Goal: Obtain resource: Obtain resource

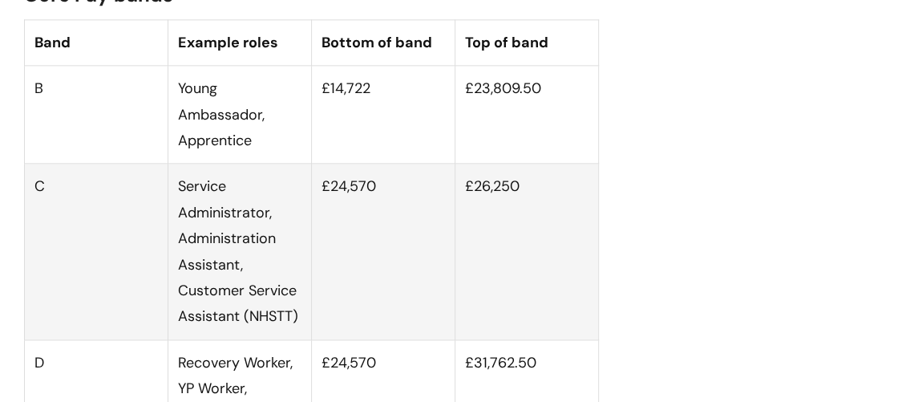
scroll to position [1020, 0]
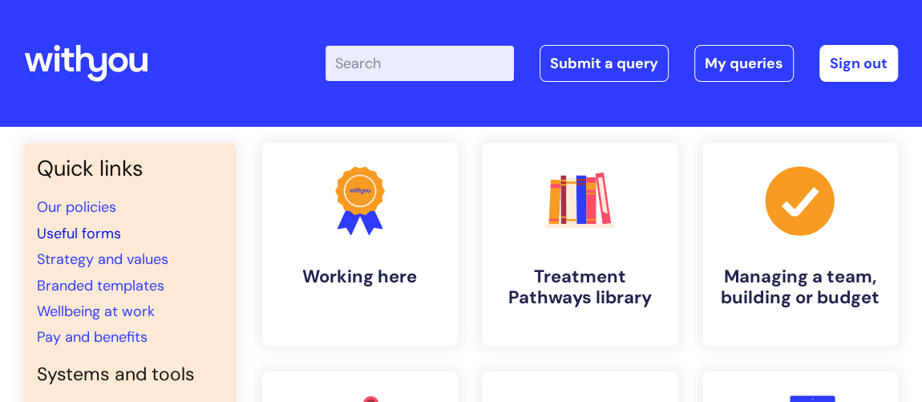
click at [84, 232] on link "Useful forms" at bounding box center [79, 233] width 84 height 19
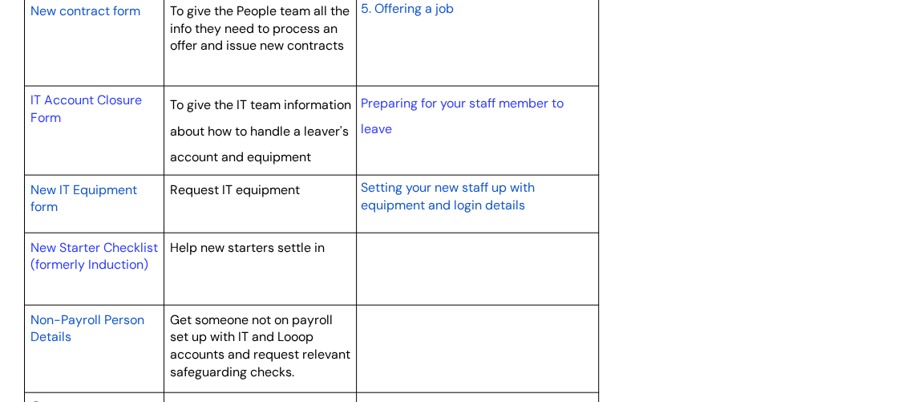
scroll to position [1749, 0]
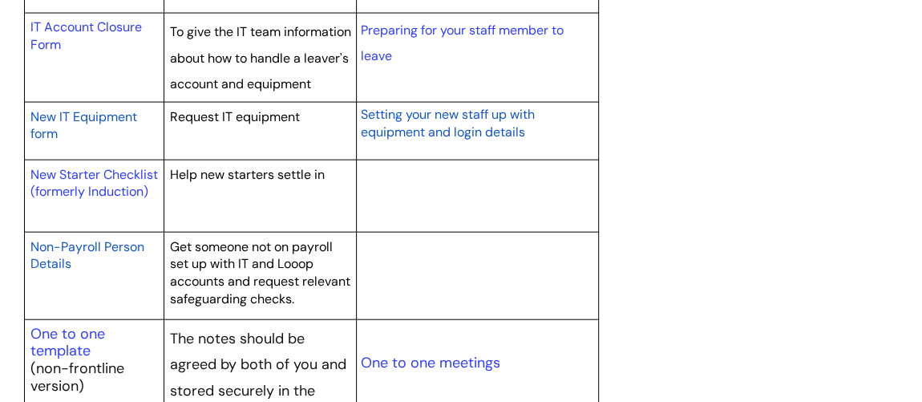
click at [107, 136] on span "New IT Equipment form" at bounding box center [83, 125] width 107 height 34
